Goal: Task Accomplishment & Management: Complete application form

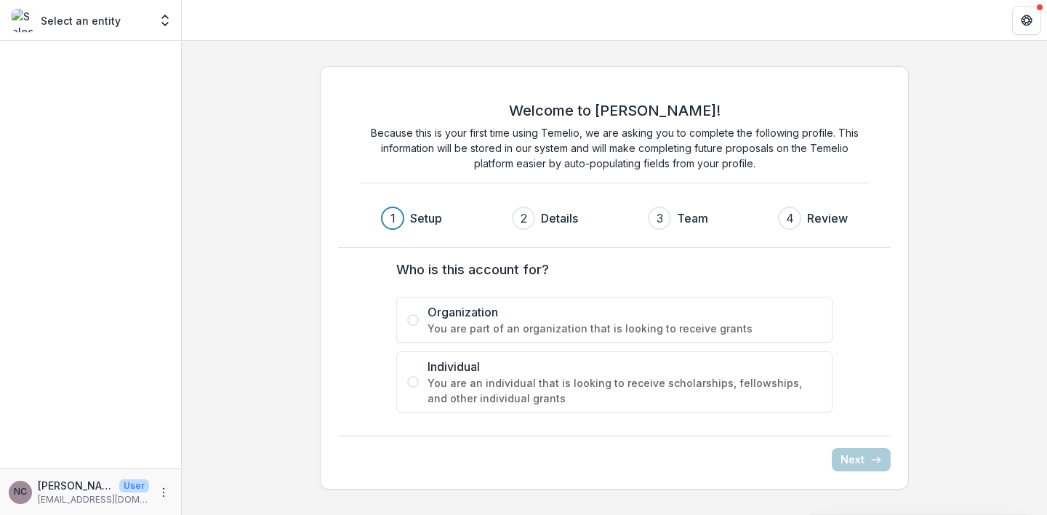
click at [414, 384] on span at bounding box center [413, 382] width 12 height 12
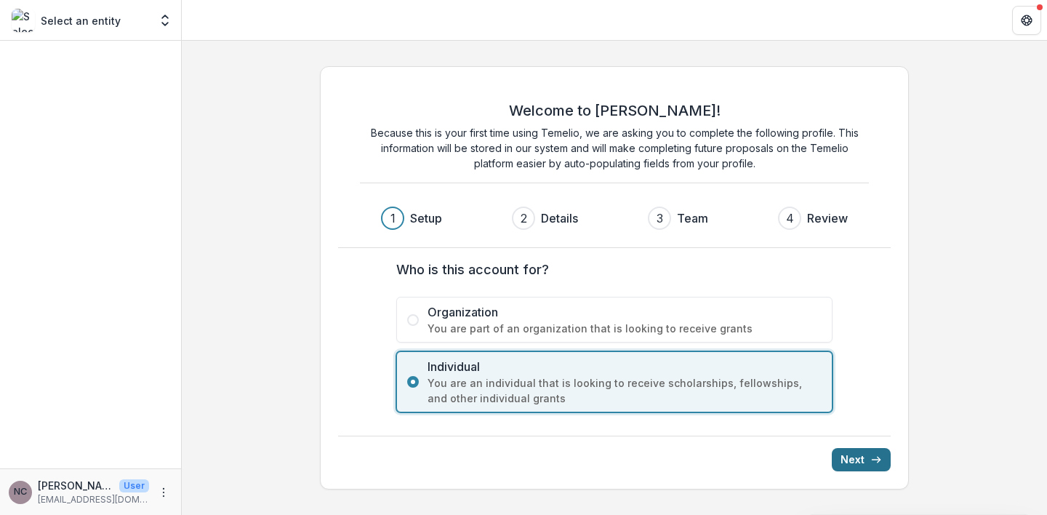
click at [868, 463] on button "Next" at bounding box center [861, 459] width 59 height 23
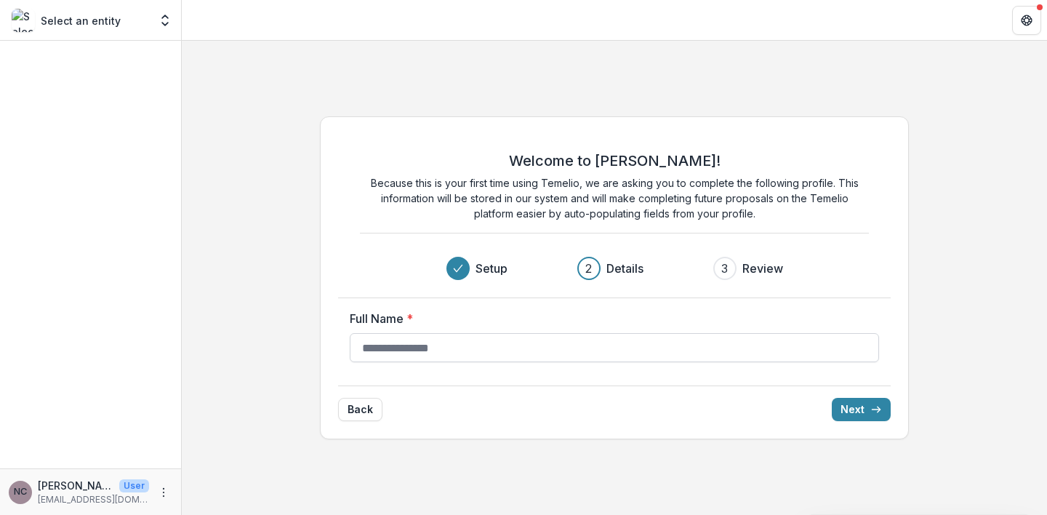
click at [516, 345] on input "Full Name *" at bounding box center [615, 347] width 530 height 29
type input "*****"
click at [865, 410] on button "Next" at bounding box center [861, 409] width 59 height 23
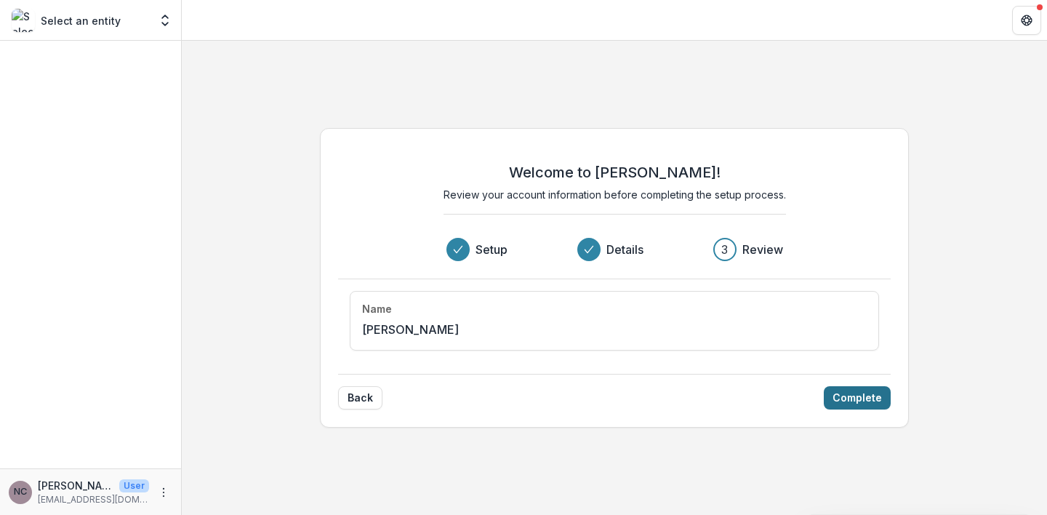
click at [858, 398] on button "Complete" at bounding box center [857, 397] width 67 height 23
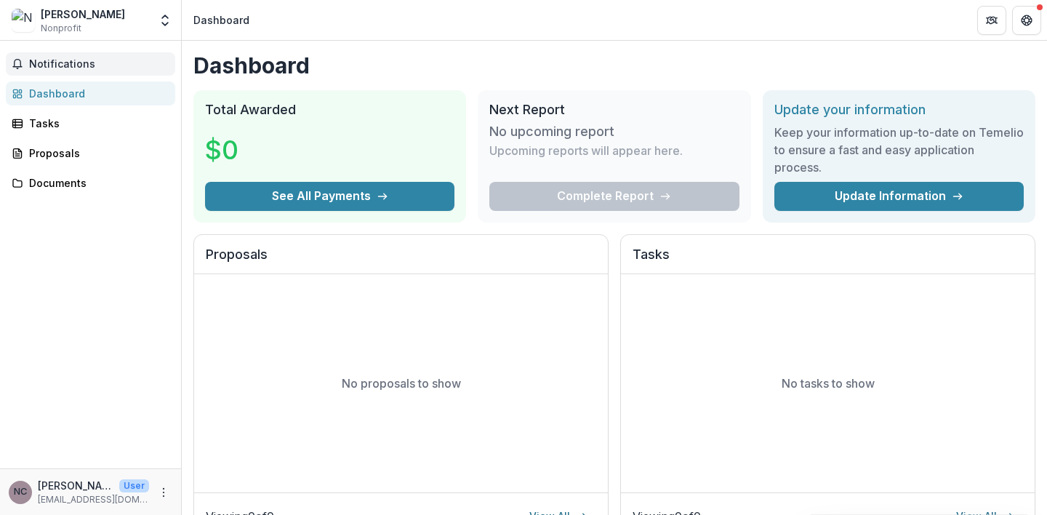
click at [55, 68] on span "Notifications" at bounding box center [99, 64] width 140 height 12
click at [103, 184] on div "Documents" at bounding box center [96, 182] width 135 height 15
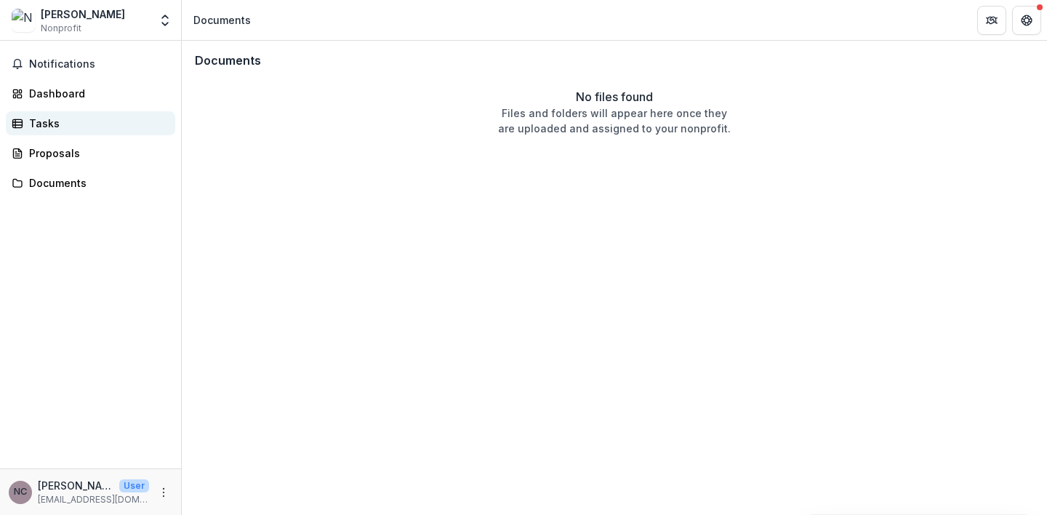
click at [55, 124] on div "Tasks" at bounding box center [96, 123] width 135 height 15
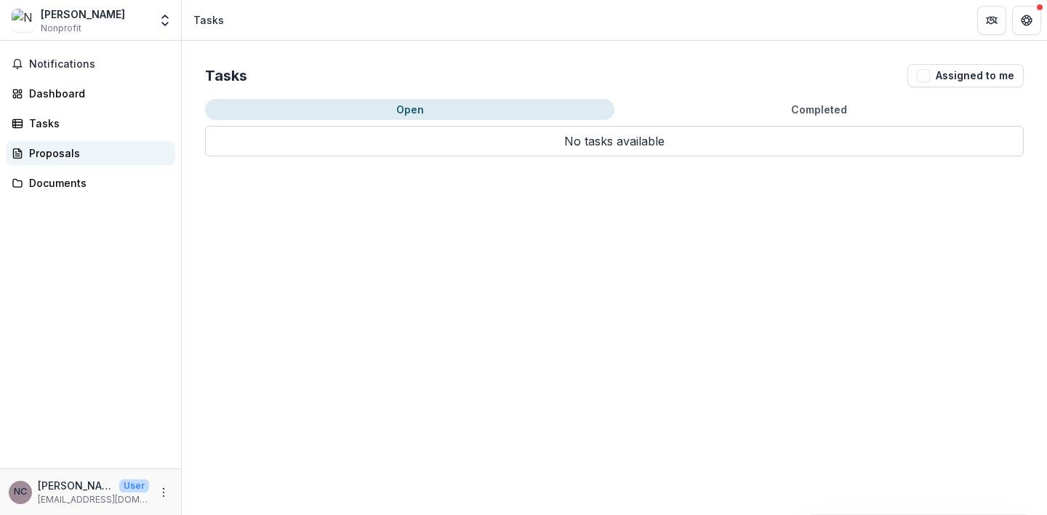
click at [40, 152] on div "Proposals" at bounding box center [96, 152] width 135 height 15
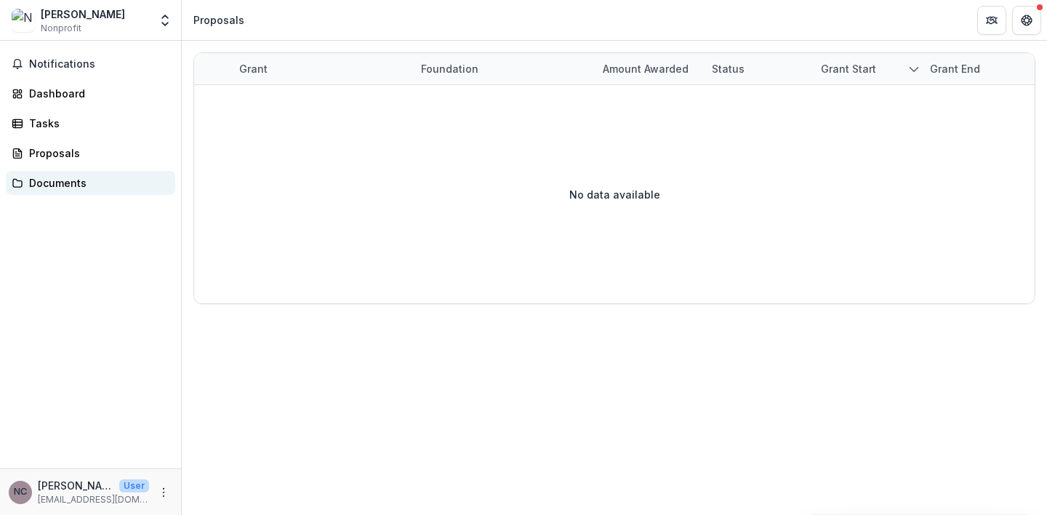
click at [41, 184] on div "Documents" at bounding box center [96, 182] width 135 height 15
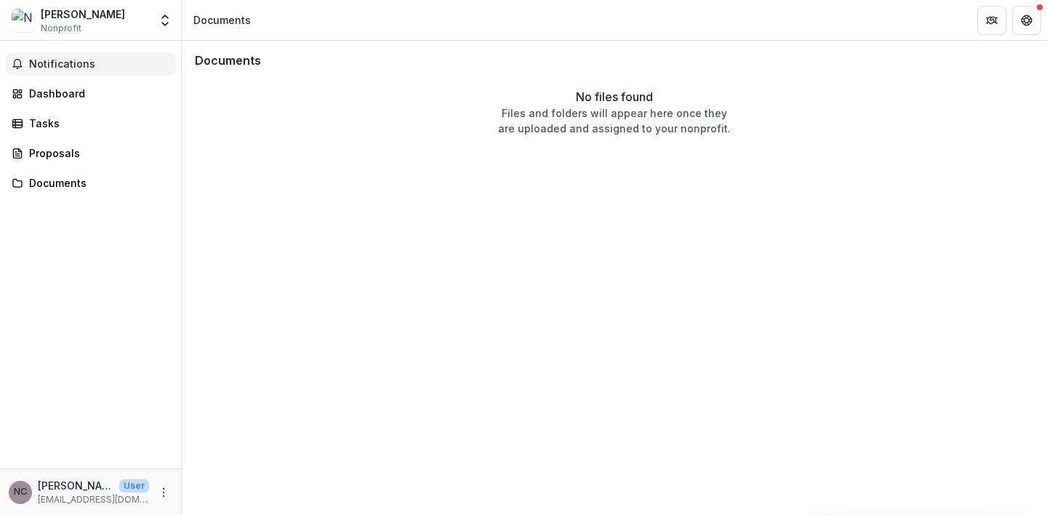
click at [66, 65] on span "Notifications" at bounding box center [99, 64] width 140 height 12
click at [79, 17] on div "[PERSON_NAME]" at bounding box center [83, 14] width 84 height 15
click at [70, 68] on span "Notifications" at bounding box center [99, 64] width 140 height 12
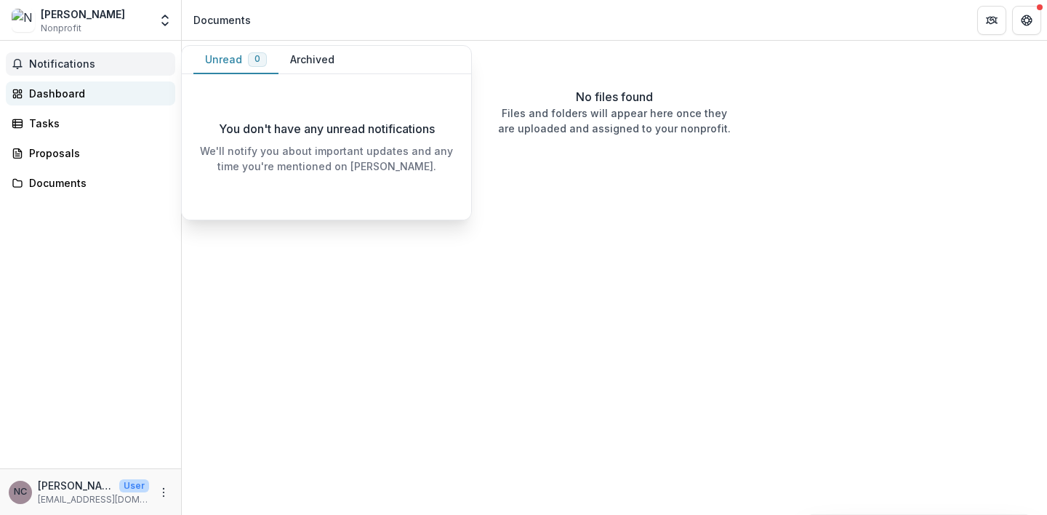
click at [63, 97] on div "Dashboard" at bounding box center [96, 93] width 135 height 15
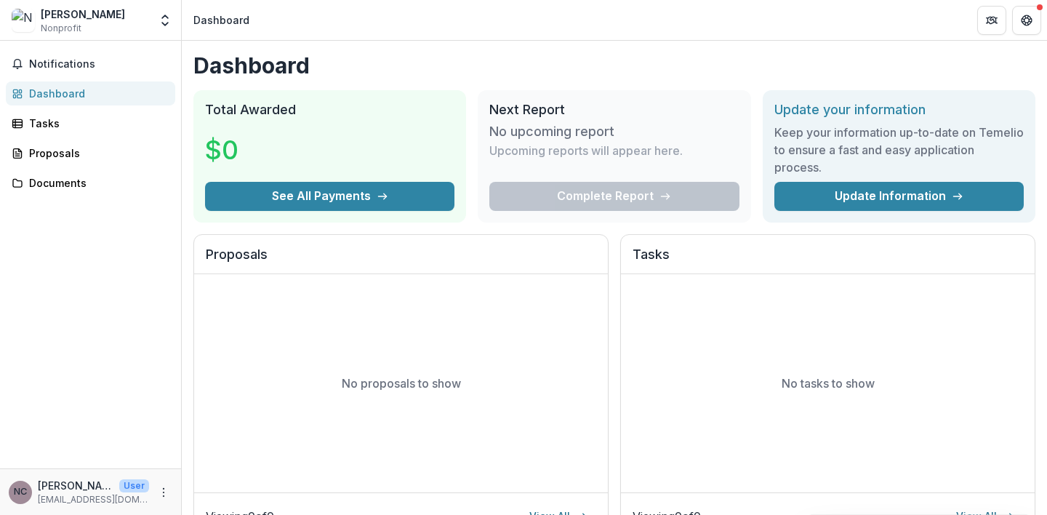
click at [95, 285] on div "Notifications Dashboard Tasks Proposals Documents" at bounding box center [90, 255] width 181 height 428
click at [1026, 23] on icon "Get Help" at bounding box center [1028, 24] width 4 height 3
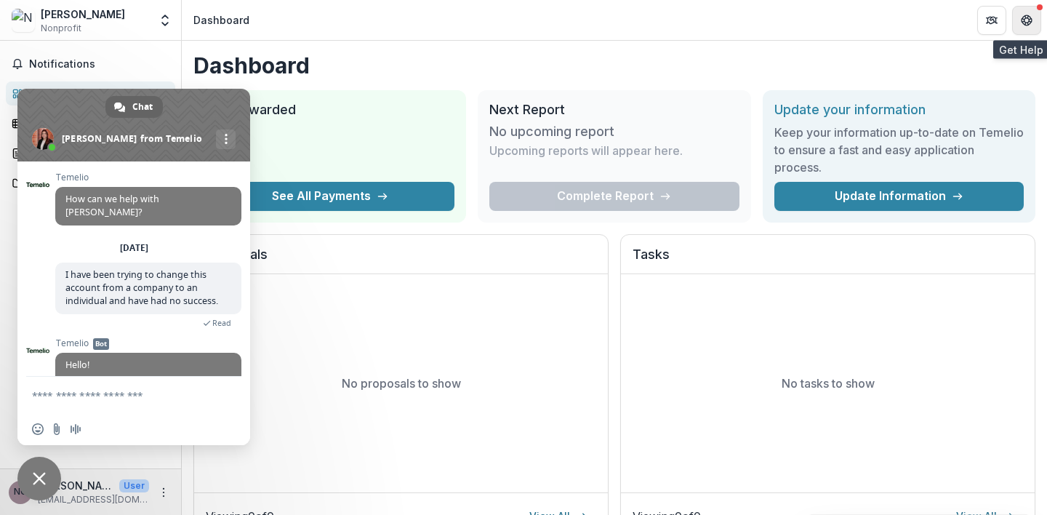
scroll to position [281, 0]
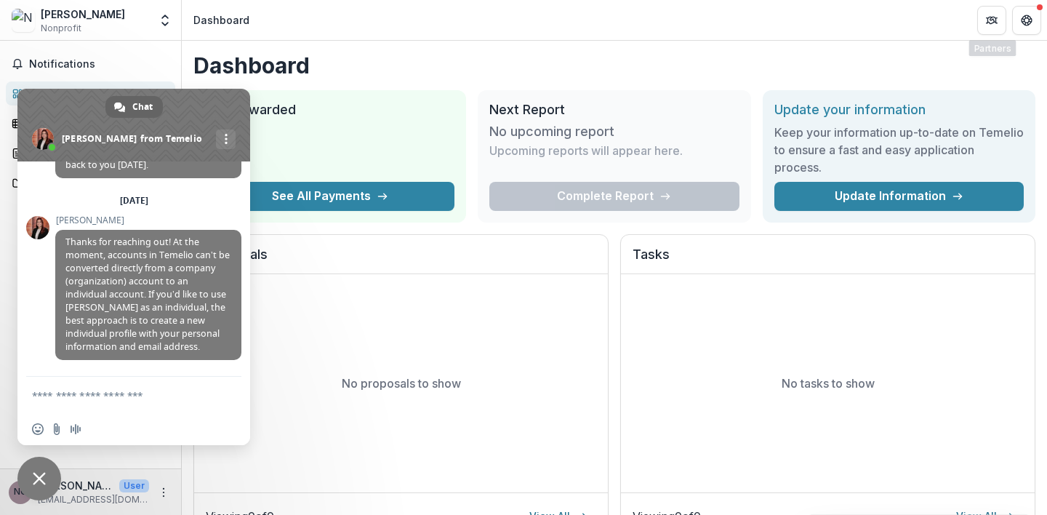
click at [885, 42] on div "Dashboard Total Awarded $0 See All Payments Next Report No upcoming report Upco…" at bounding box center [615, 489] width 866 height 897
click at [858, 20] on header "Dashboard" at bounding box center [615, 20] width 866 height 40
click at [991, 20] on icon "Partners" at bounding box center [994, 19] width 6 height 4
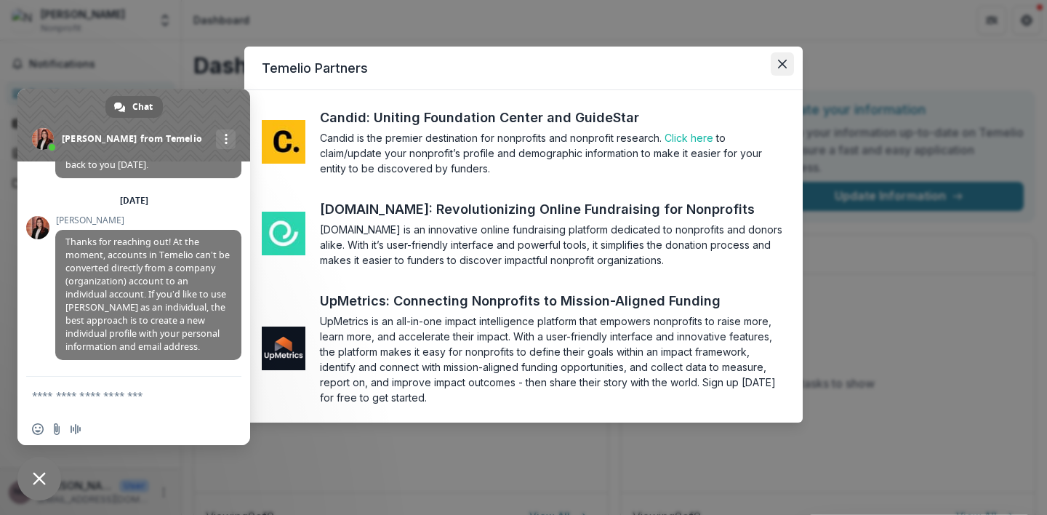
click at [782, 69] on button "Close" at bounding box center [782, 63] width 23 height 23
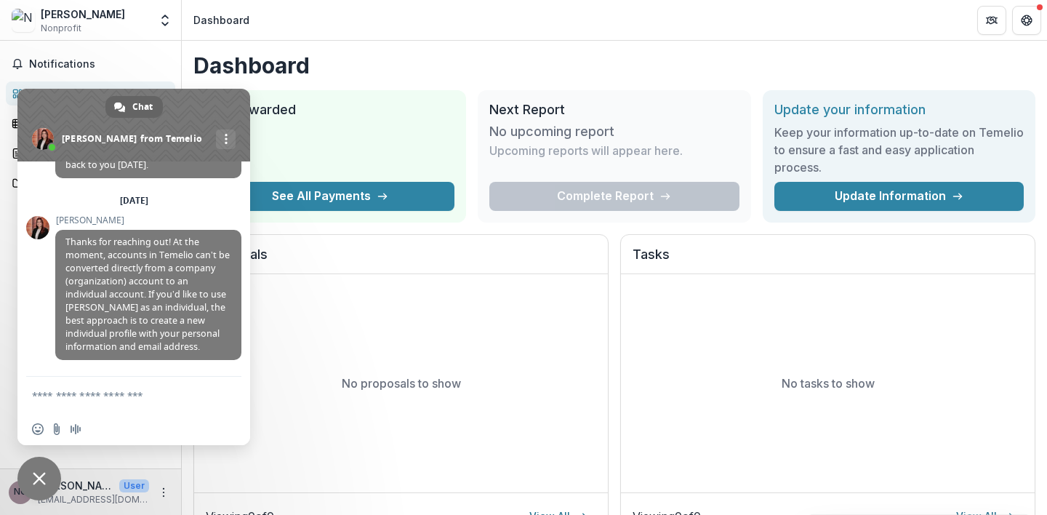
click at [35, 483] on span "Close chat" at bounding box center [39, 478] width 13 height 13
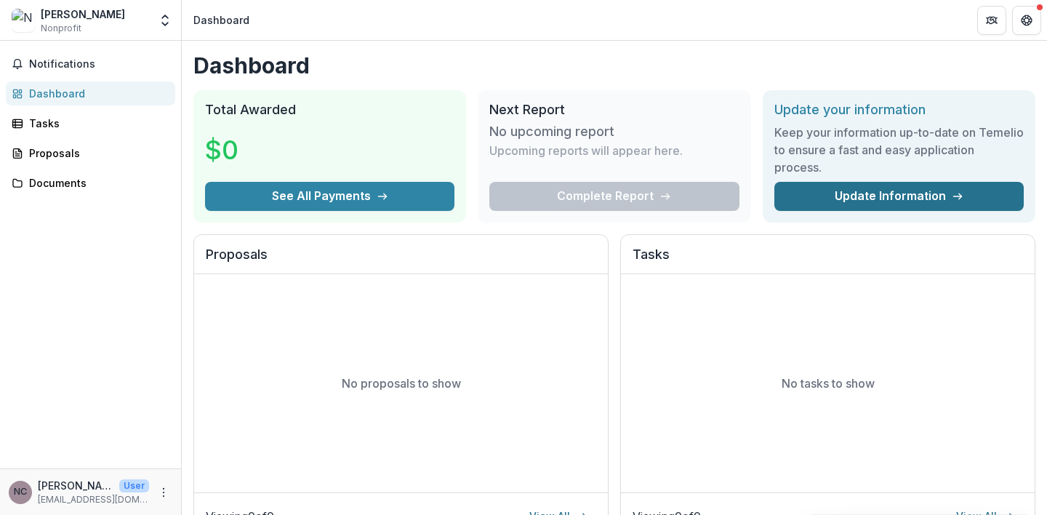
click at [868, 198] on link "Update Information" at bounding box center [899, 196] width 249 height 29
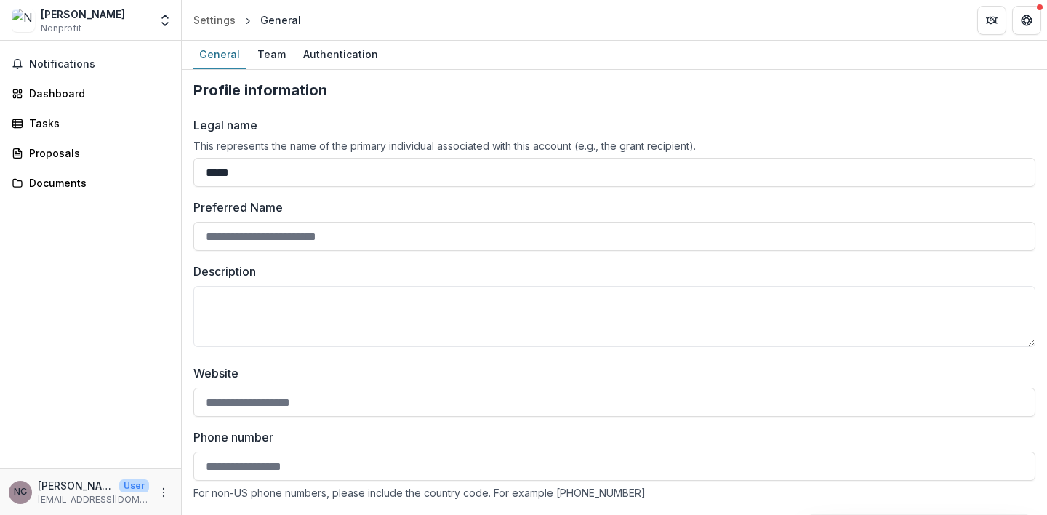
click at [731, 90] on h2 "Profile information" at bounding box center [614, 89] width 842 height 17
click at [167, 21] on icon "Open entity switcher" at bounding box center [165, 20] width 15 height 15
click at [167, 22] on icon "Open entity switcher" at bounding box center [165, 20] width 15 height 15
